Goal: Transaction & Acquisition: Purchase product/service

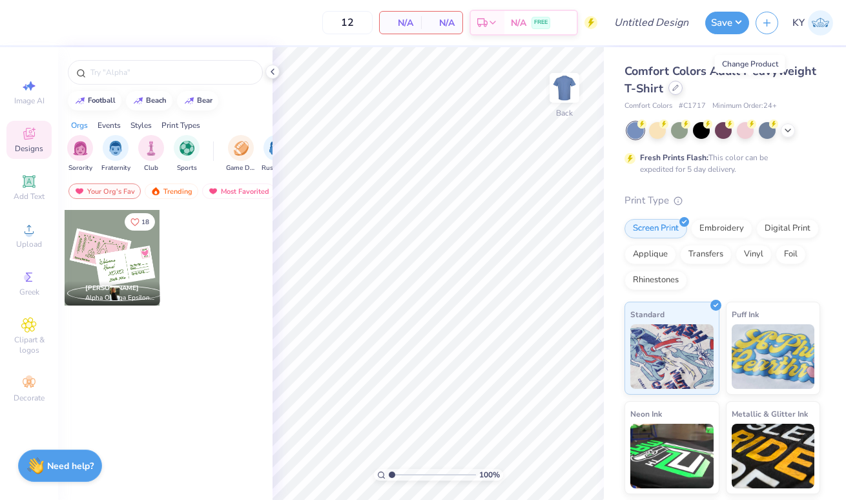
click at [678, 90] on icon at bounding box center [675, 87] width 5 height 5
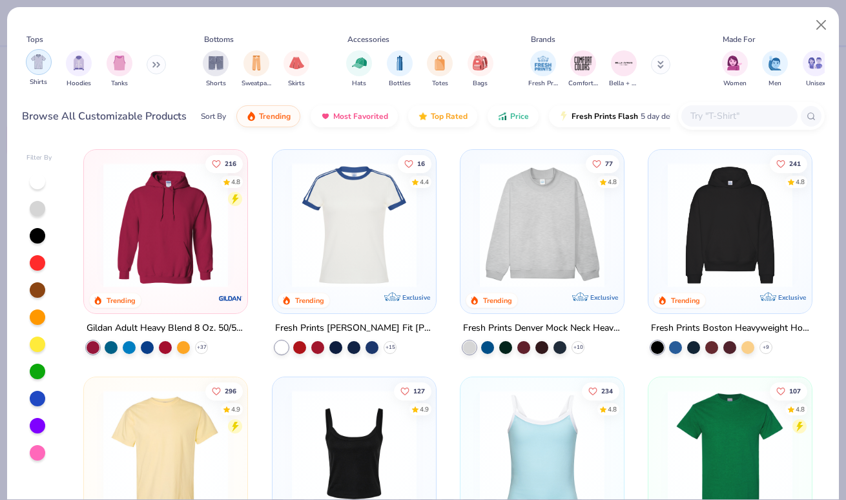
click at [44, 71] on div "filter for Shirts" at bounding box center [39, 62] width 26 height 26
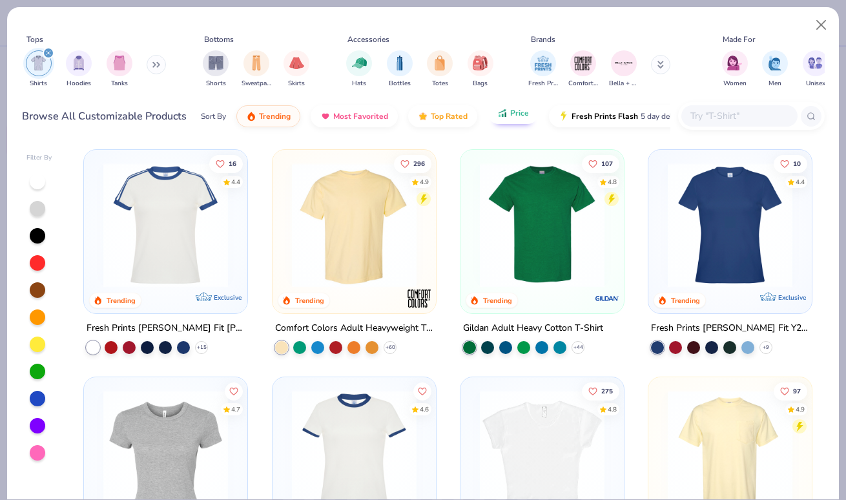
click at [514, 116] on span "Price" at bounding box center [519, 113] width 19 height 10
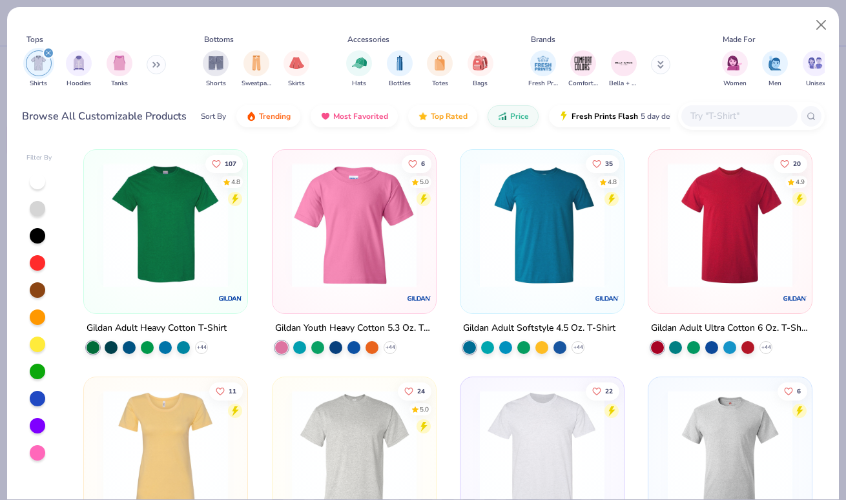
click at [204, 280] on img at bounding box center [166, 225] width 138 height 125
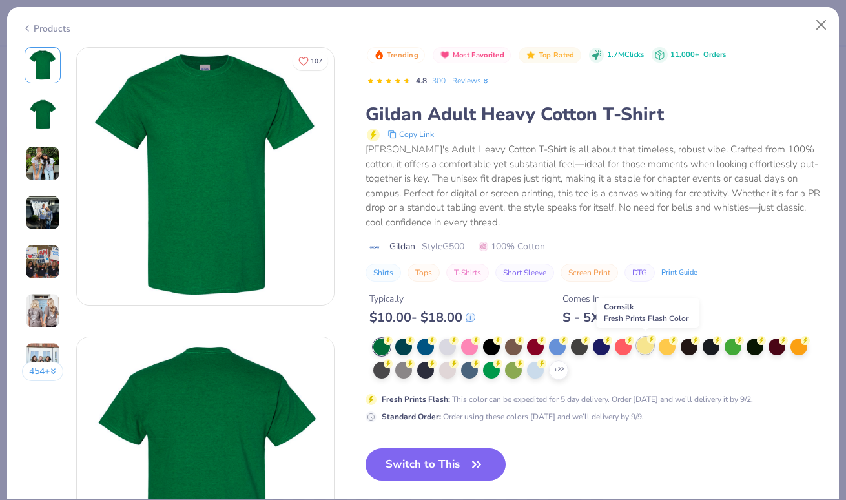
click at [644, 344] on div at bounding box center [645, 345] width 17 height 17
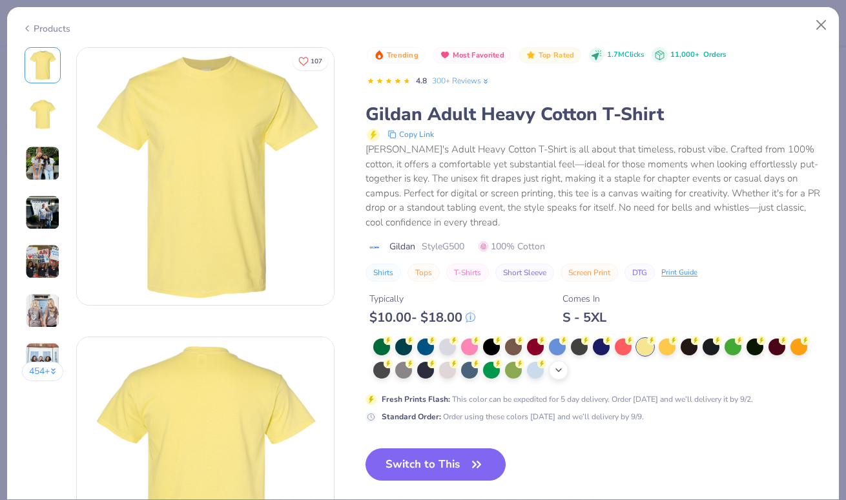
click at [557, 370] on icon at bounding box center [559, 370] width 10 height 10
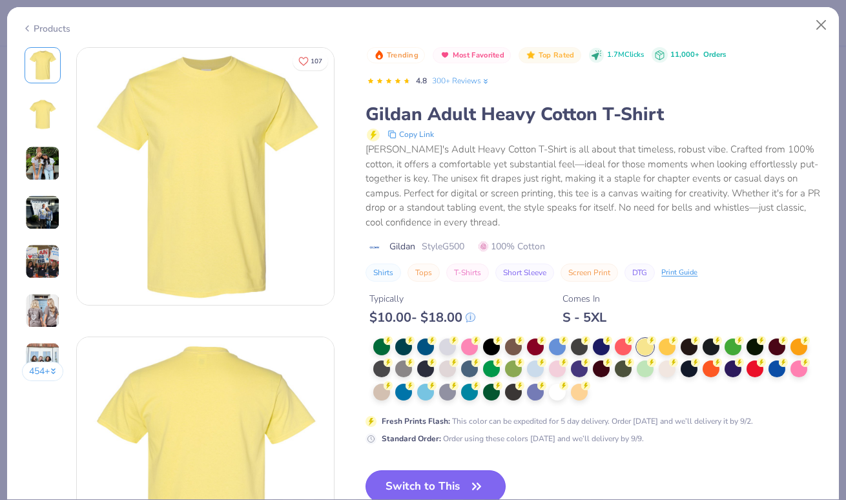
click at [486, 473] on button "Switch to This" at bounding box center [436, 486] width 140 height 32
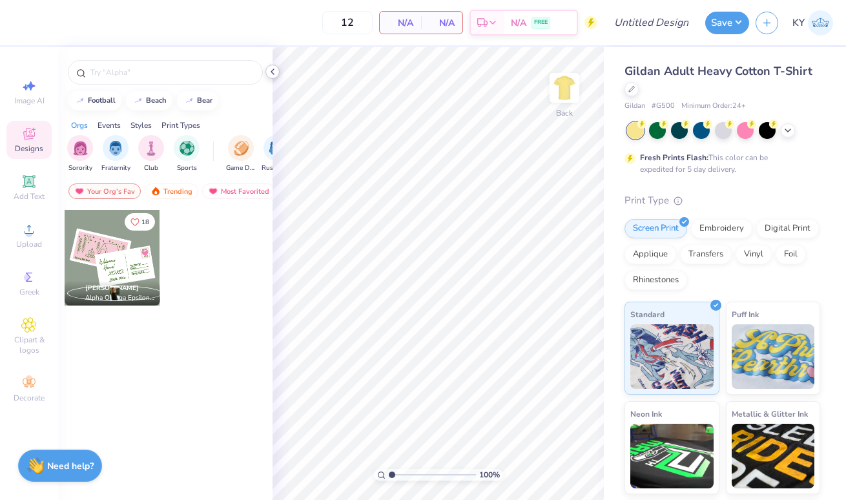
click at [273, 72] on icon at bounding box center [273, 72] width 10 height 10
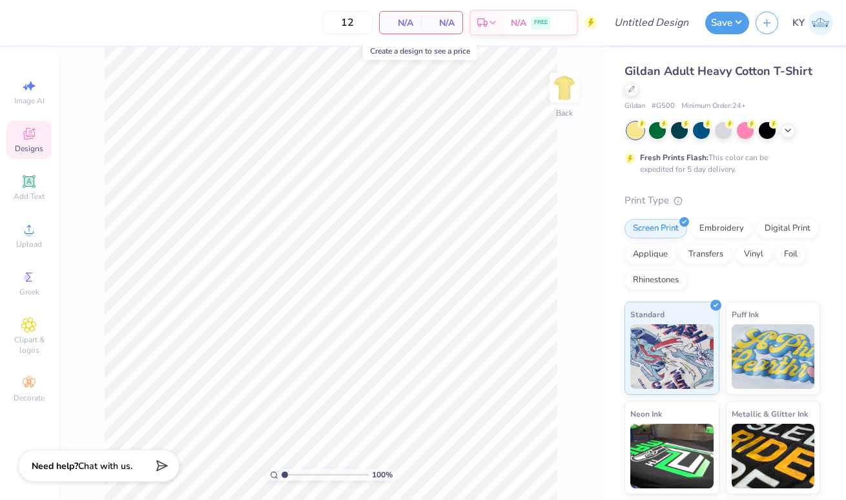
click at [412, 29] on span "N/A" at bounding box center [401, 23] width 26 height 14
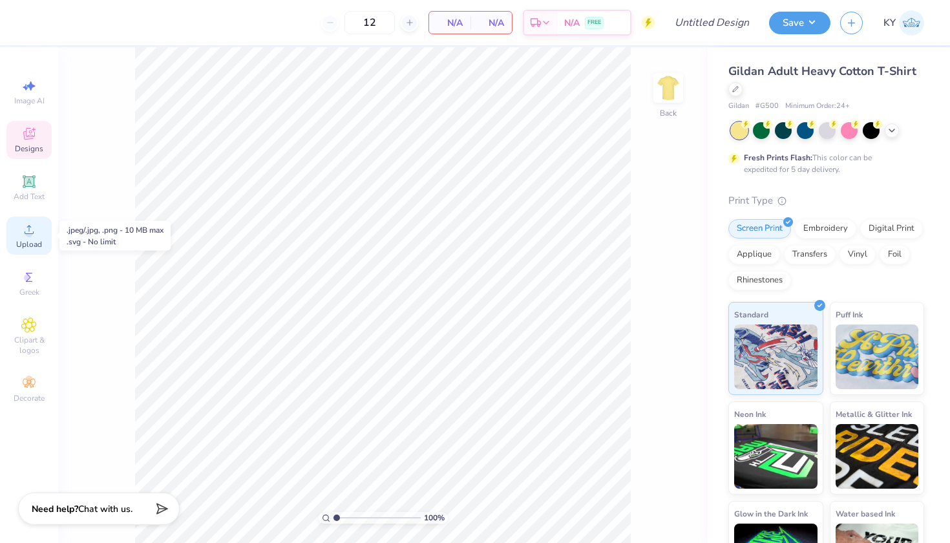
click at [32, 242] on span "Upload" at bounding box center [29, 244] width 26 height 10
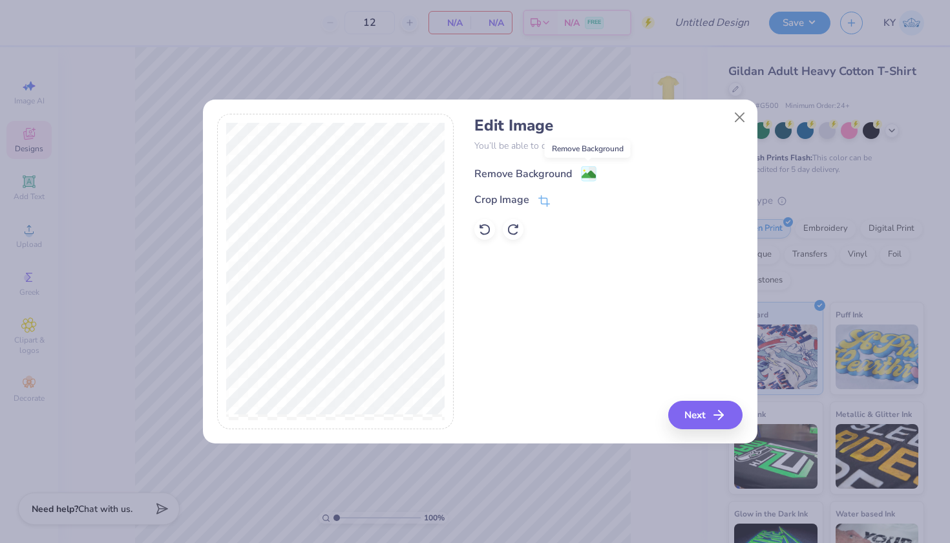
click at [589, 171] on image at bounding box center [589, 174] width 14 height 14
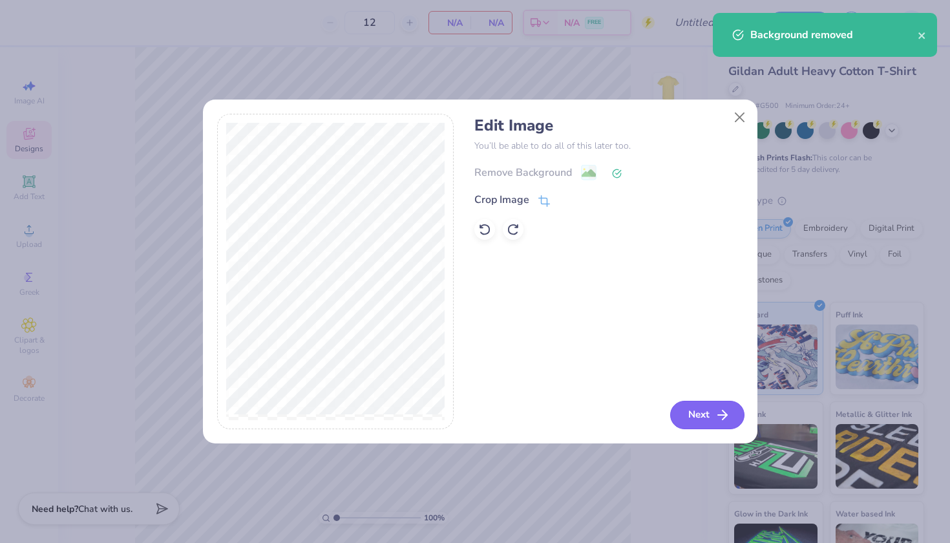
click at [694, 406] on button "Next" at bounding box center [707, 415] width 74 height 28
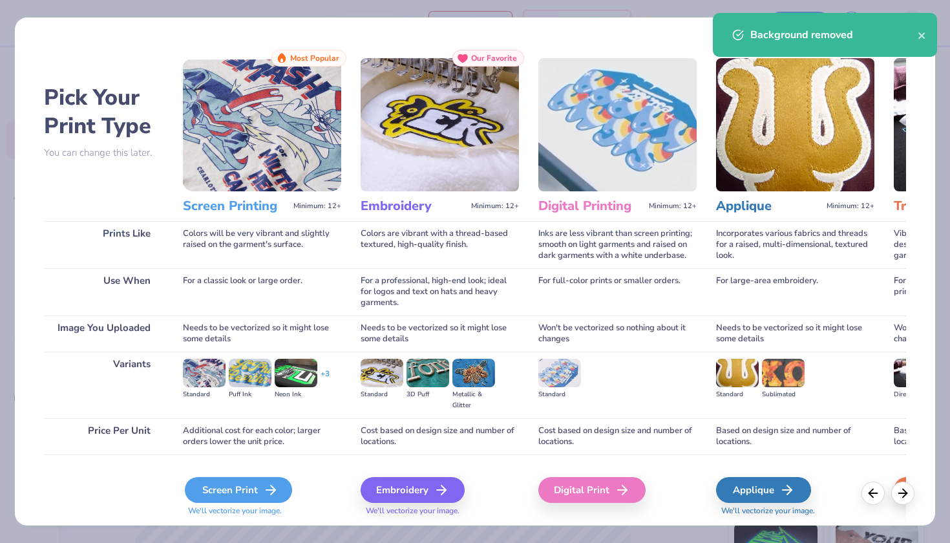
click at [220, 492] on div "Screen Print" at bounding box center [238, 490] width 107 height 26
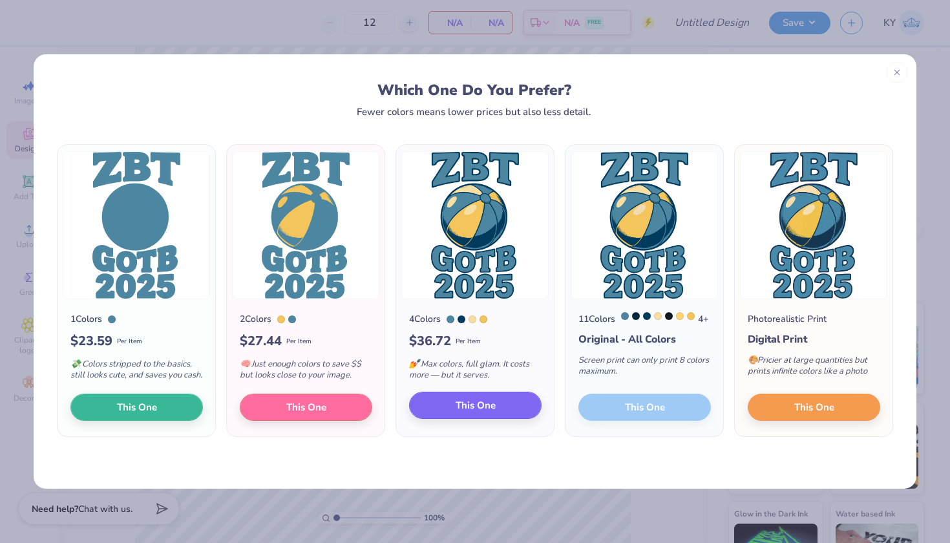
click at [479, 412] on span "This One" at bounding box center [476, 405] width 40 height 15
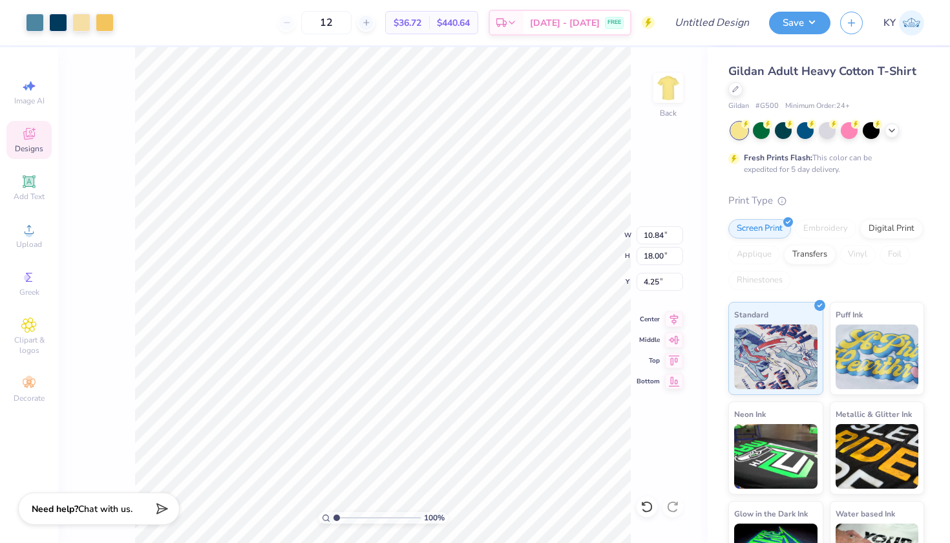
type input "8.40"
type input "13.95"
type input "3.00"
click at [667, 88] on img at bounding box center [668, 88] width 52 height 52
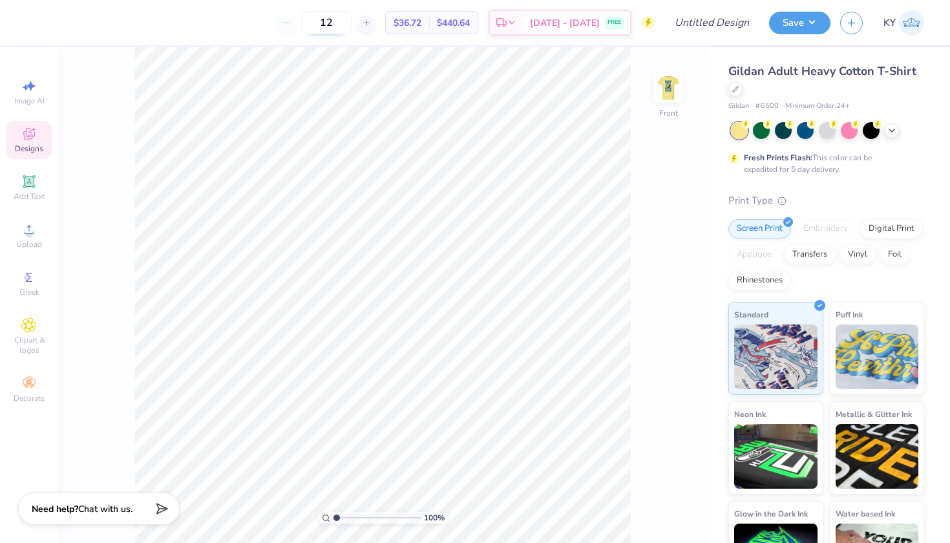
click at [352, 24] on input "12" at bounding box center [326, 22] width 50 height 23
type input "1"
type input "80"
click at [40, 90] on div "Image AI" at bounding box center [28, 92] width 45 height 38
select select "4"
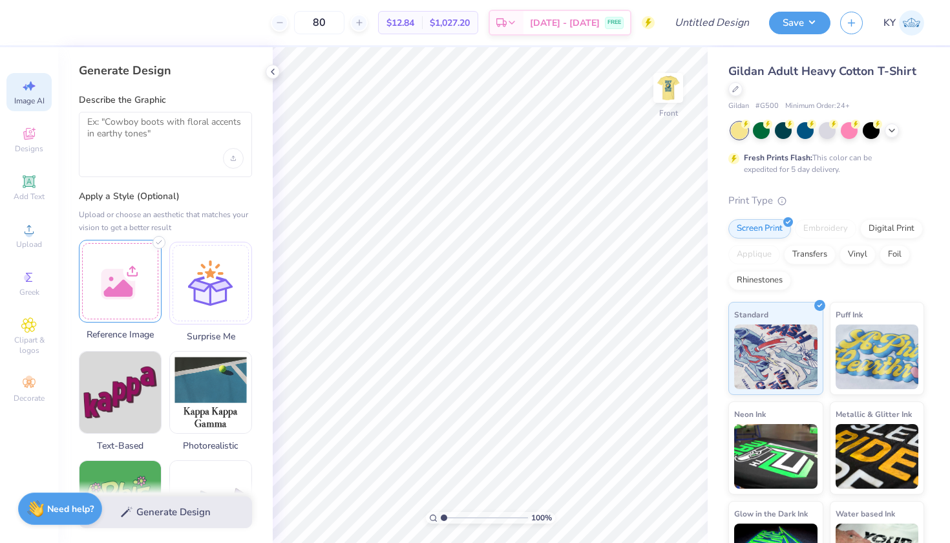
click at [125, 287] on div at bounding box center [120, 281] width 83 height 83
click at [206, 123] on textarea at bounding box center [165, 132] width 156 height 32
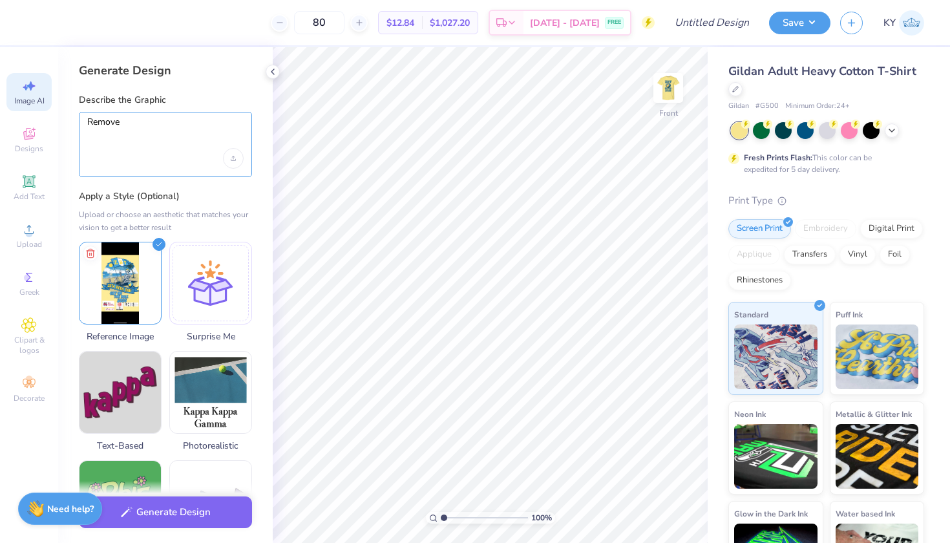
type textarea "Remove"
click at [273, 67] on icon at bounding box center [273, 72] width 10 height 10
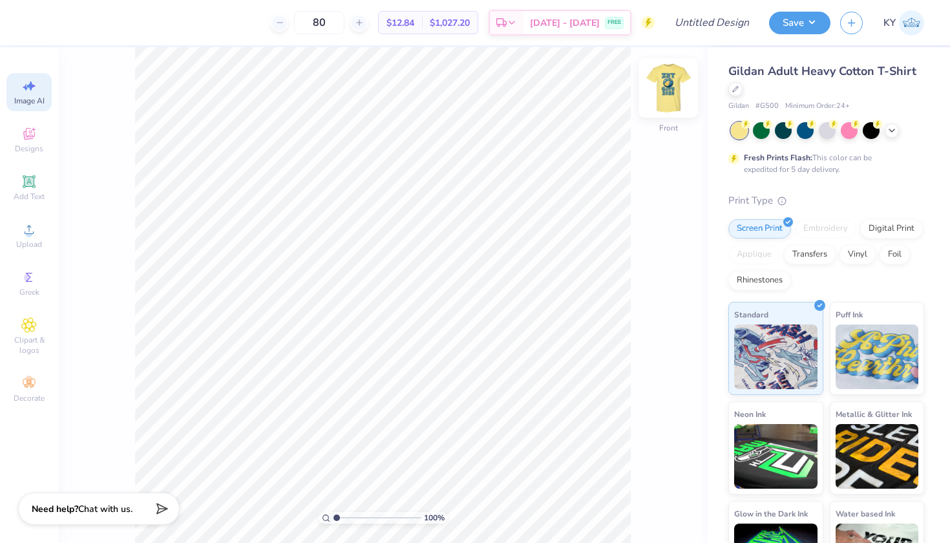
click at [673, 79] on img at bounding box center [668, 88] width 52 height 52
